Goal: Information Seeking & Learning: Learn about a topic

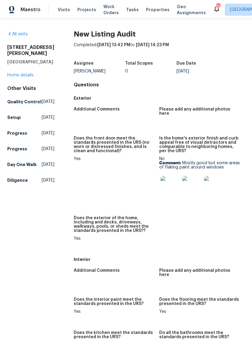
click at [169, 186] on img at bounding box center [169, 185] width 19 height 19
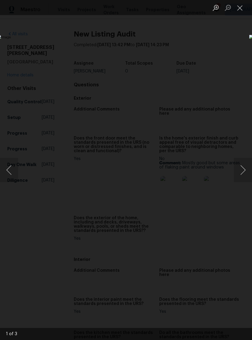
click at [246, 165] on button "Next image" at bounding box center [242, 170] width 18 height 24
click at [245, 163] on button "Next image" at bounding box center [242, 170] width 18 height 24
click at [241, 8] on button "Close lightbox" at bounding box center [239, 7] width 12 height 11
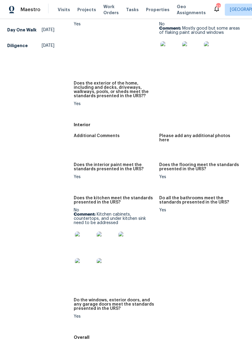
scroll to position [135, 0]
click at [85, 232] on img at bounding box center [84, 240] width 19 height 19
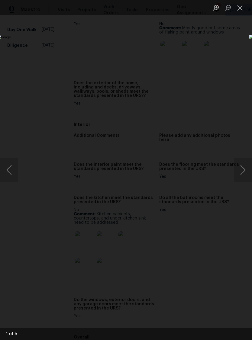
click at [245, 171] on button "Next image" at bounding box center [242, 170] width 18 height 24
click at [244, 172] on button "Next image" at bounding box center [242, 170] width 18 height 24
click at [244, 173] on button "Next image" at bounding box center [242, 170] width 18 height 24
click at [245, 174] on button "Next image" at bounding box center [242, 170] width 18 height 24
click at [244, 8] on button "Close lightbox" at bounding box center [239, 7] width 12 height 11
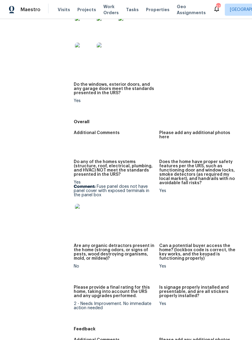
scroll to position [350, 0]
click at [84, 205] on img at bounding box center [84, 212] width 19 height 19
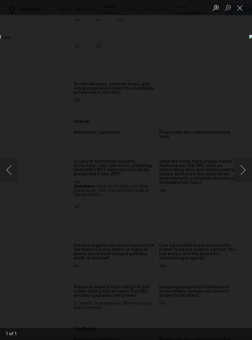
click at [237, 11] on button "Close lightbox" at bounding box center [239, 7] width 12 height 11
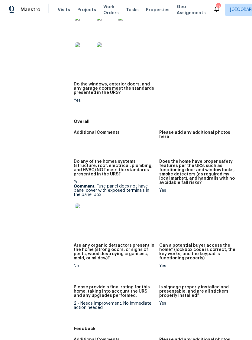
click at [82, 208] on img at bounding box center [84, 212] width 19 height 19
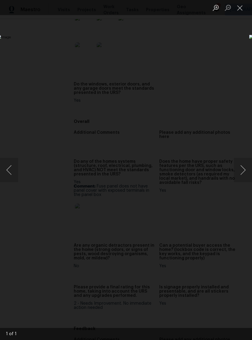
click at [242, 5] on button "Close lightbox" at bounding box center [239, 7] width 12 height 11
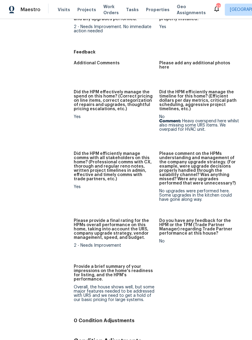
scroll to position [627, 0]
click at [208, 119] on p "Comment: Heavy overspend here whilst also missing some URS items. We overpaid f…" at bounding box center [199, 125] width 81 height 13
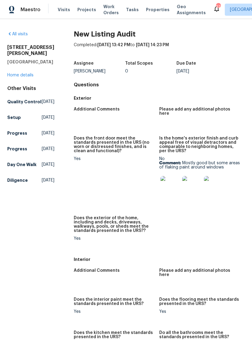
scroll to position [0, 0]
click at [27, 76] on link "Home details" at bounding box center [20, 75] width 26 height 4
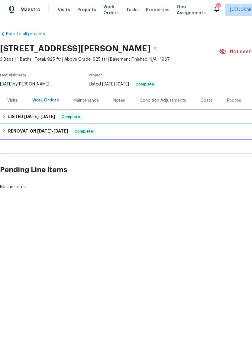
click at [57, 134] on h6 "RENOVATION [DATE] - [DATE]" at bounding box center [38, 131] width 60 height 7
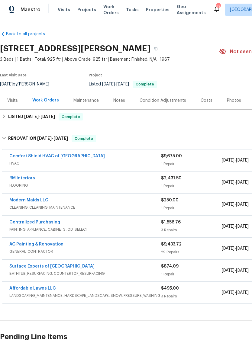
click at [81, 162] on span "HVAC" at bounding box center [84, 163] width 151 height 6
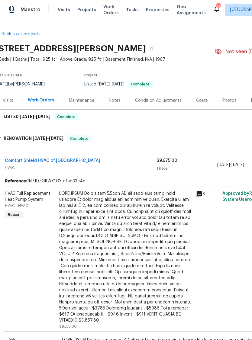
scroll to position [0, 5]
click at [36, 162] on link "Comfort Shield HVAC of [GEOGRAPHIC_DATA]" at bounding box center [52, 160] width 95 height 4
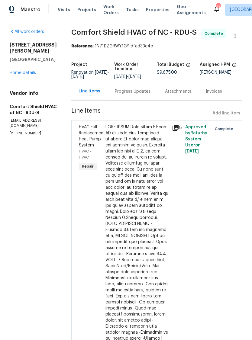
click at [19, 71] on link "Home details" at bounding box center [23, 73] width 26 height 4
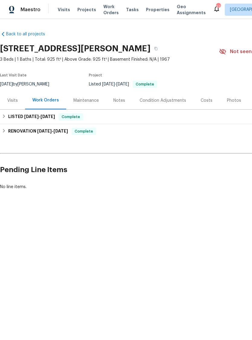
click at [227, 103] on div "Photos" at bounding box center [234, 100] width 14 height 6
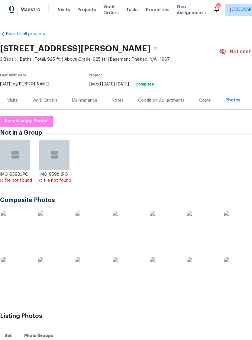
click at [23, 226] on img at bounding box center [16, 226] width 30 height 30
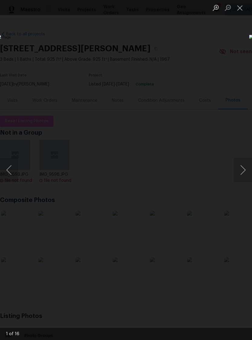
click at [244, 174] on button "Next image" at bounding box center [242, 170] width 18 height 24
click at [245, 175] on button "Next image" at bounding box center [242, 170] width 18 height 24
click at [245, 176] on button "Next image" at bounding box center [242, 170] width 18 height 24
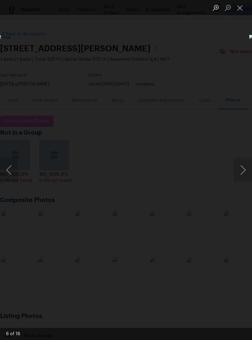
click at [245, 177] on button "Next image" at bounding box center [242, 170] width 18 height 24
click at [246, 178] on button "Next image" at bounding box center [242, 170] width 18 height 24
click at [245, 177] on button "Next image" at bounding box center [242, 170] width 18 height 24
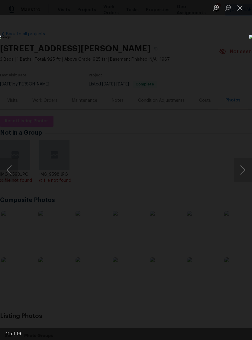
click at [243, 172] on button "Next image" at bounding box center [242, 170] width 18 height 24
click at [244, 174] on button "Next image" at bounding box center [242, 170] width 18 height 24
click at [245, 175] on button "Next image" at bounding box center [242, 170] width 18 height 24
click at [246, 175] on button "Next image" at bounding box center [242, 170] width 18 height 24
click at [244, 174] on button "Next image" at bounding box center [242, 170] width 18 height 24
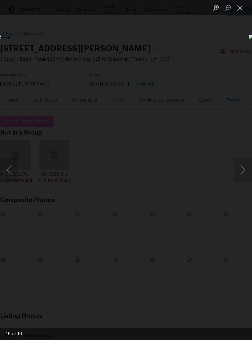
click at [245, 175] on button "Next image" at bounding box center [242, 170] width 18 height 24
click at [238, 6] on button "Close lightbox" at bounding box center [239, 7] width 12 height 11
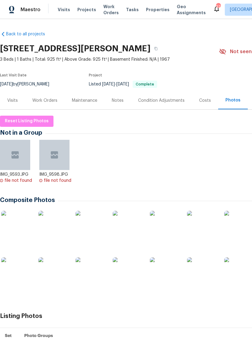
click at [201, 103] on div "Costs" at bounding box center [205, 100] width 12 height 6
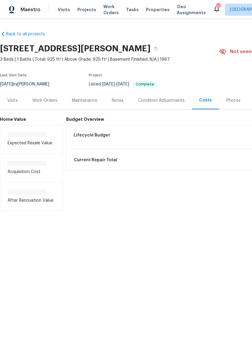
click at [192, 146] on div "Budget Overview Lifecycle Budget $0.00 Current Repair Total $0.00 Net Repairs $…" at bounding box center [203, 164] width 275 height 94
click at [115, 103] on div "Notes" at bounding box center [118, 100] width 12 height 6
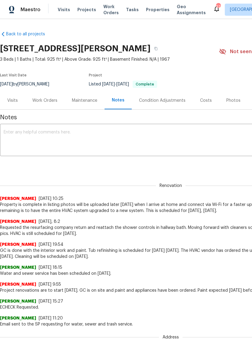
click at [52, 100] on div "Work Orders" at bounding box center [44, 100] width 25 height 6
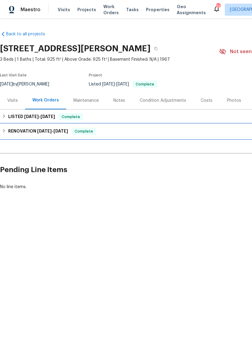
click at [38, 133] on h6 "RENOVATION [DATE] - [DATE]" at bounding box center [38, 131] width 60 height 7
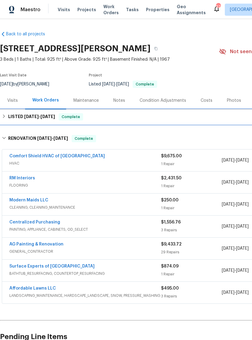
click at [41, 116] on span "[DATE] - [DATE]" at bounding box center [39, 116] width 31 height 4
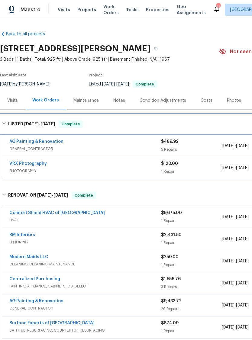
click at [43, 122] on span "[DATE]" at bounding box center [47, 124] width 14 height 4
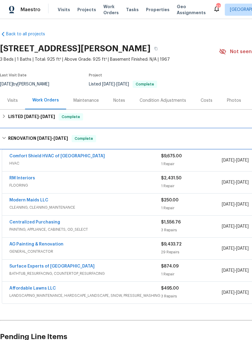
click at [10, 138] on h6 "RENOVATION [DATE] - [DATE]" at bounding box center [38, 138] width 60 height 7
